Goal: Information Seeking & Learning: Learn about a topic

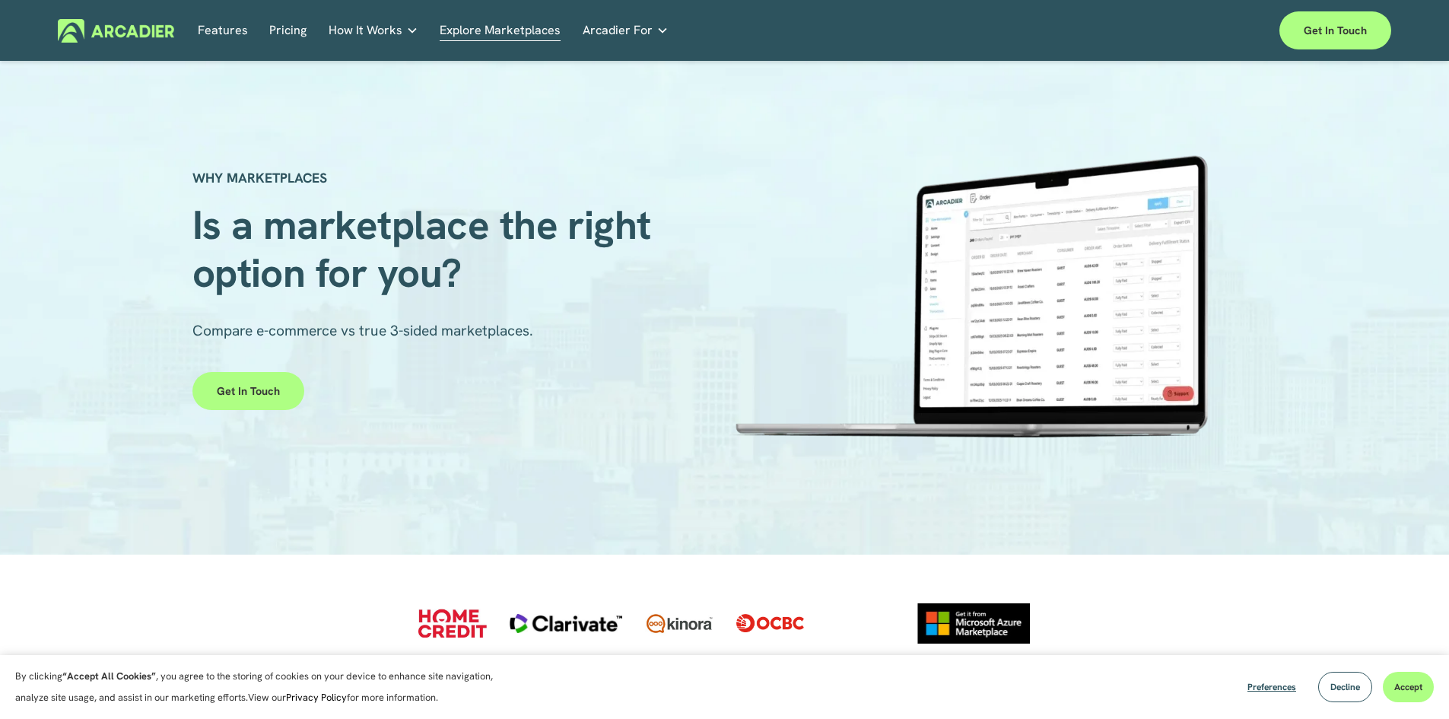
click at [287, 31] on link "Pricing" at bounding box center [287, 31] width 37 height 24
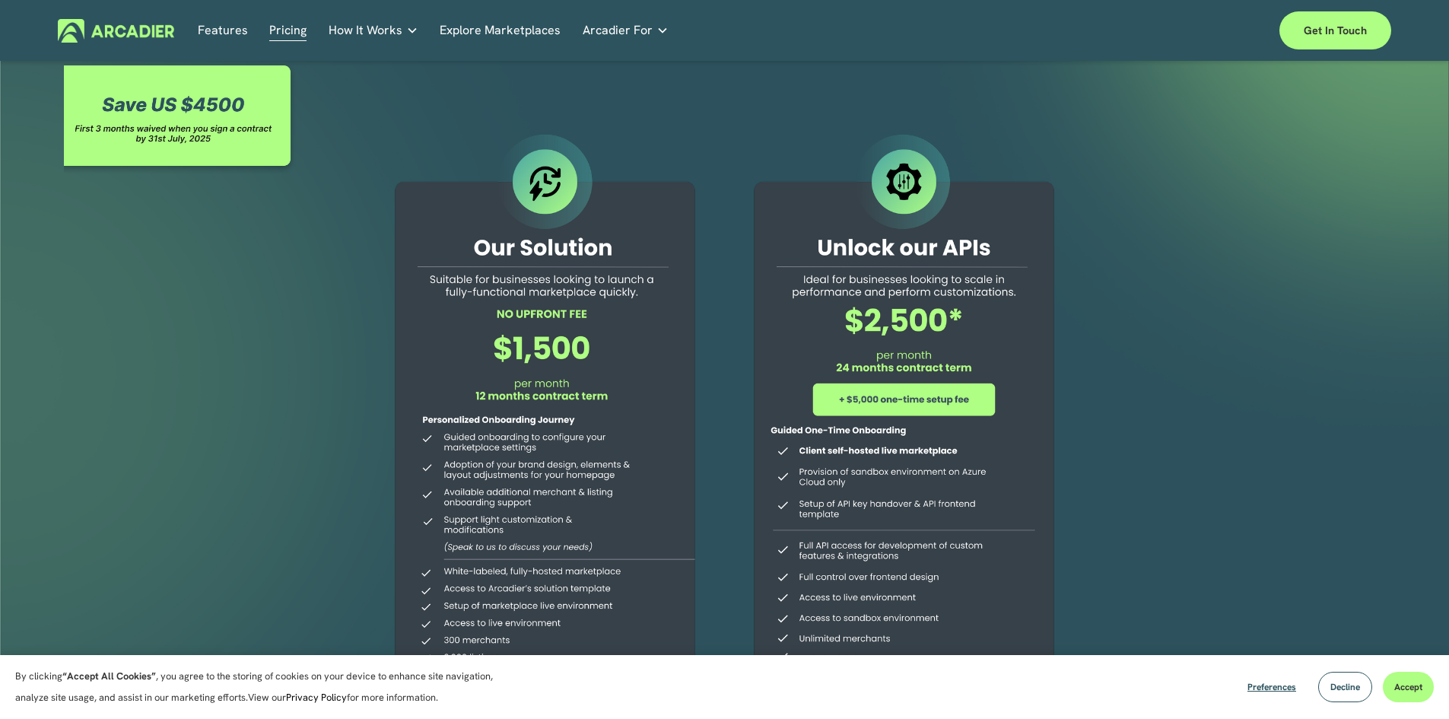
click at [656, 28] on icon "folder dropdown" at bounding box center [662, 30] width 12 height 12
click at [1207, 428] on div at bounding box center [724, 451] width 1449 height 778
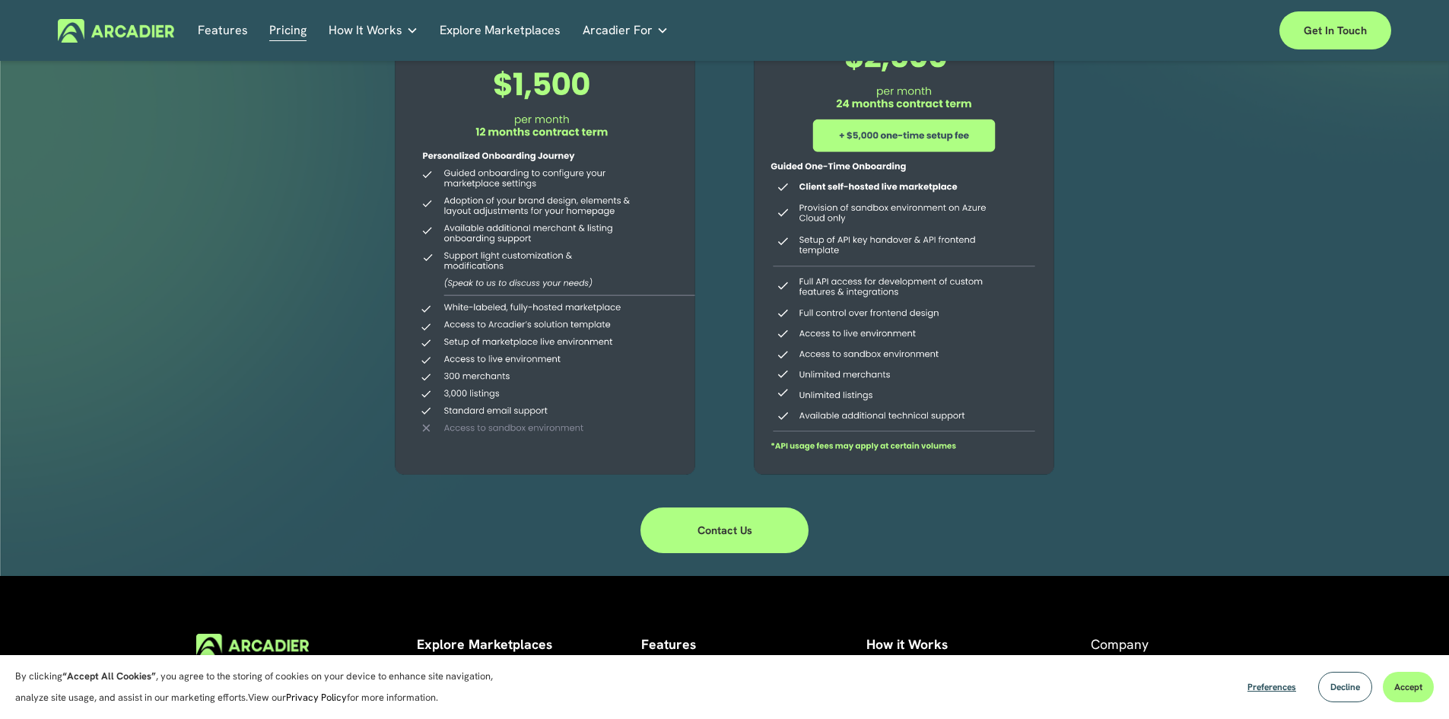
scroll to position [150, 0]
